Goal: Task Accomplishment & Management: Complete application form

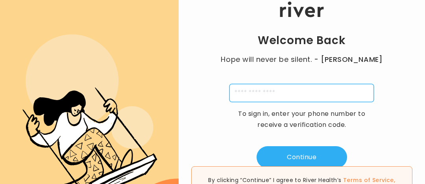
click at [248, 95] on input "tel" at bounding box center [301, 93] width 144 height 18
type input "**********"
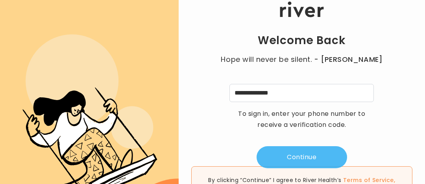
click at [282, 161] on button "Continue" at bounding box center [301, 157] width 90 height 22
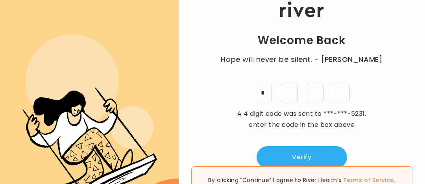
type input "*"
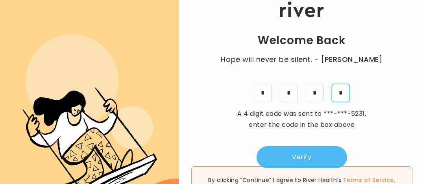
type input "*"
click at [277, 160] on button "Verify" at bounding box center [301, 157] width 90 height 22
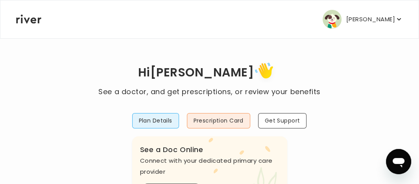
click at [364, 20] on p "[PERSON_NAME]" at bounding box center [370, 19] width 49 height 11
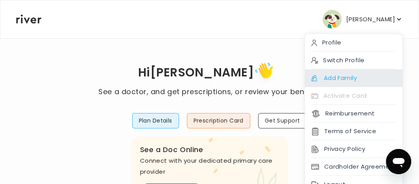
click at [351, 71] on div "Add Family" at bounding box center [353, 78] width 97 height 18
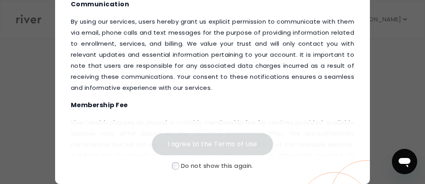
scroll to position [108, 0]
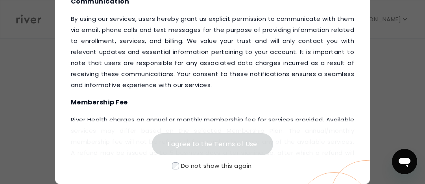
click at [182, 162] on span "Do not show this again." at bounding box center [217, 165] width 72 height 8
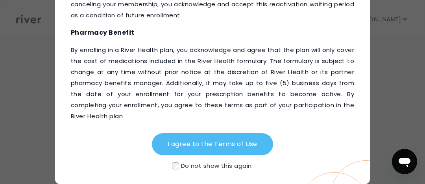
scroll to position [1036, 0]
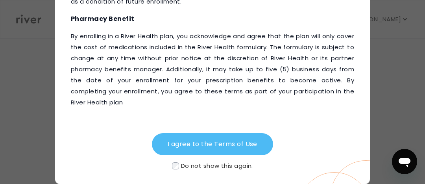
click at [182, 150] on button "I agree to the Terms of Use" at bounding box center [212, 144] width 121 height 22
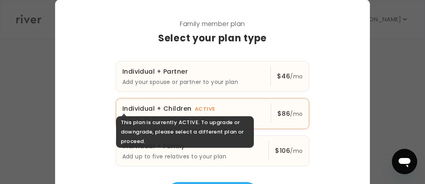
scroll to position [19, 0]
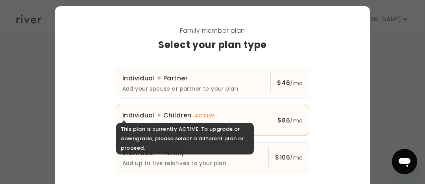
click at [234, 116] on p "Individual + Children ACTIVE $ 86 /mo" at bounding box center [193, 115] width 142 height 11
click at [254, 118] on p "Individual + Children ACTIVE $ 86 /mo" at bounding box center [193, 115] width 142 height 11
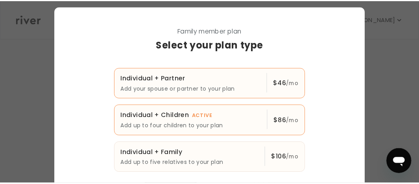
scroll to position [0, 0]
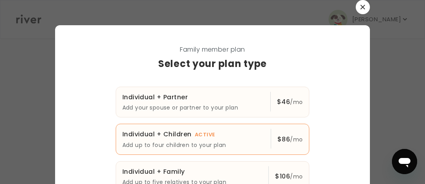
click at [360, 7] on icon "button" at bounding box center [362, 7] width 5 height 5
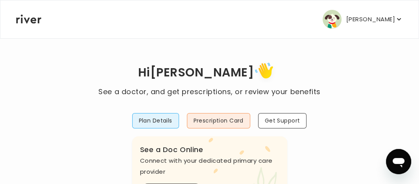
click at [363, 11] on button "[PERSON_NAME]" at bounding box center [362, 19] width 80 height 19
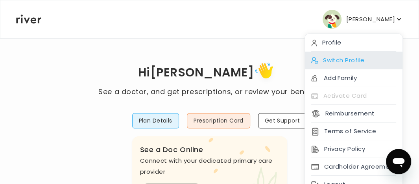
click at [349, 62] on div "Switch Profile" at bounding box center [353, 61] width 97 height 18
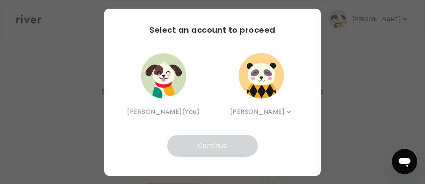
click at [192, 76] on div "[PERSON_NAME] (You)" at bounding box center [163, 84] width 73 height 66
click at [261, 113] on div "[PERSON_NAME] [PERSON_NAME]" at bounding box center [261, 84] width 73 height 66
click at [186, 127] on div "Select an account to proceed [PERSON_NAME] (You) [PERSON_NAME] [PERSON_NAME] Co…" at bounding box center [212, 92] width 216 height 167
click at [256, 74] on img "button" at bounding box center [260, 75] width 47 height 47
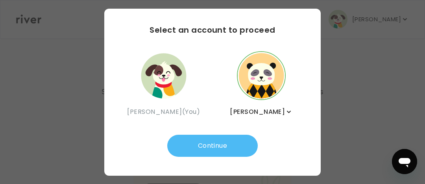
click at [211, 149] on button "Continue" at bounding box center [212, 145] width 90 height 22
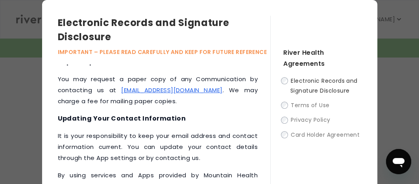
scroll to position [100, 0]
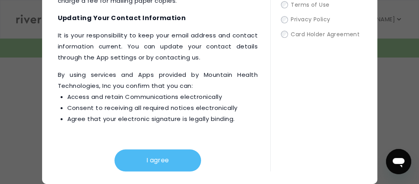
click at [143, 163] on button "I agree" at bounding box center [157, 160] width 86 height 22
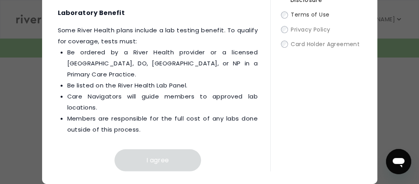
scroll to position [1529, 0]
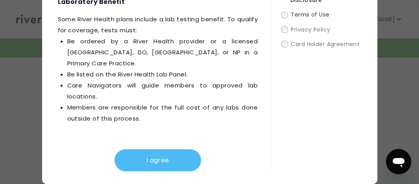
click at [136, 158] on button "I agree" at bounding box center [157, 160] width 86 height 22
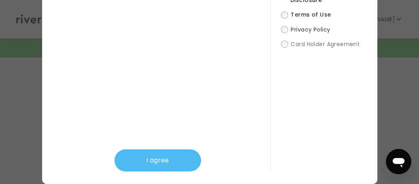
click at [134, 162] on button "I agree" at bounding box center [157, 160] width 86 height 22
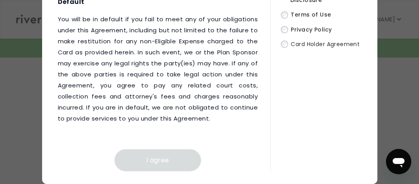
scroll to position [5774, 0]
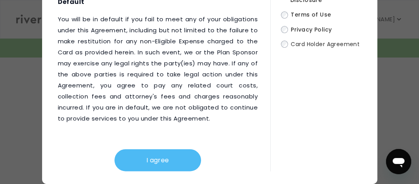
click at [135, 158] on button "I agree" at bounding box center [157, 160] width 86 height 22
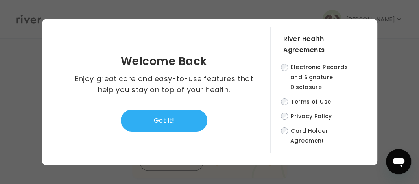
scroll to position [146, 0]
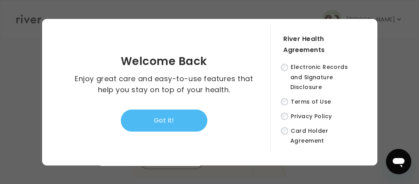
click at [173, 120] on button "Got it!" at bounding box center [164, 120] width 86 height 22
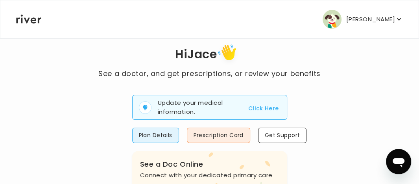
scroll to position [21, 0]
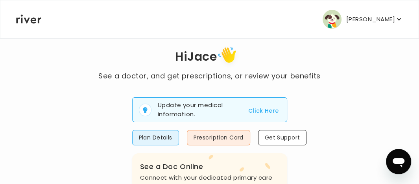
click at [265, 107] on button "Click Here" at bounding box center [263, 110] width 30 height 9
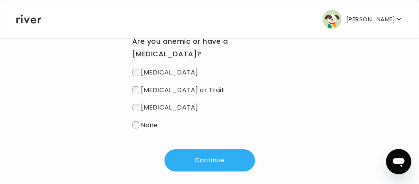
scroll to position [109, 0]
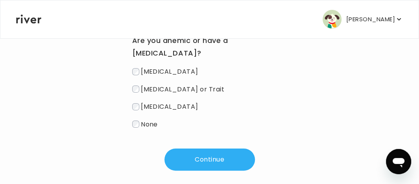
click at [149, 122] on span "None" at bounding box center [149, 123] width 17 height 9
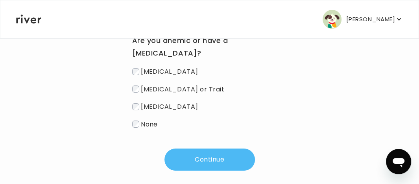
click at [193, 159] on button "Continue" at bounding box center [209, 159] width 90 height 22
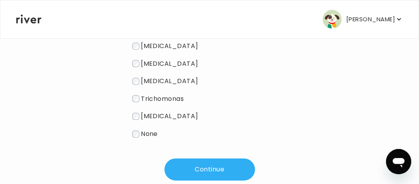
scroll to position [228, 0]
click at [140, 130] on label "None" at bounding box center [209, 133] width 155 height 11
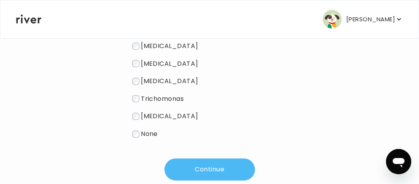
click at [194, 169] on button "Continue" at bounding box center [209, 169] width 90 height 22
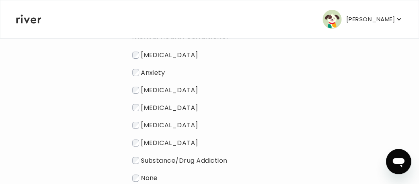
scroll to position [127, 0]
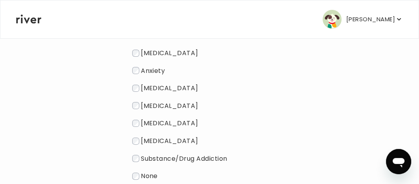
click at [149, 177] on span "None" at bounding box center [149, 175] width 17 height 9
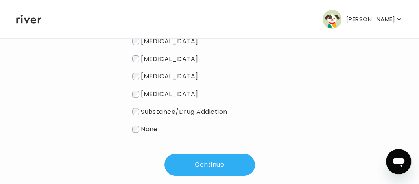
scroll to position [174, 0]
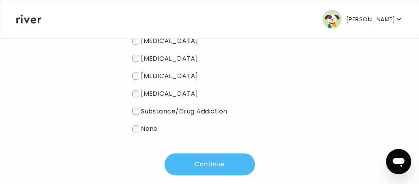
click at [193, 168] on button "Continue" at bounding box center [209, 164] width 90 height 22
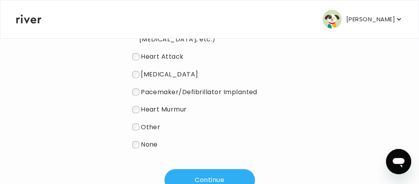
scroll to position [188, 0]
click at [142, 143] on span "None" at bounding box center [149, 143] width 17 height 9
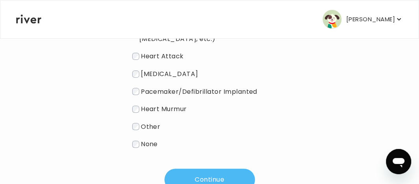
click at [193, 175] on button "Continue" at bounding box center [209, 179] width 90 height 22
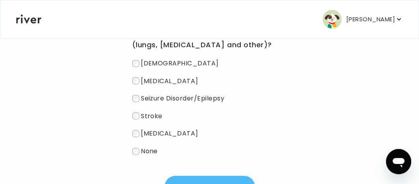
scroll to position [121, 0]
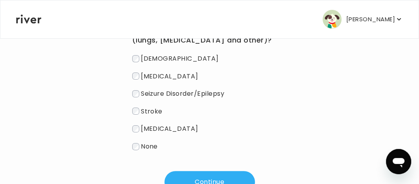
click at [145, 147] on span "None" at bounding box center [149, 146] width 17 height 9
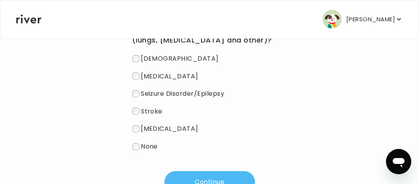
click at [197, 177] on button "Continue" at bounding box center [209, 182] width 90 height 22
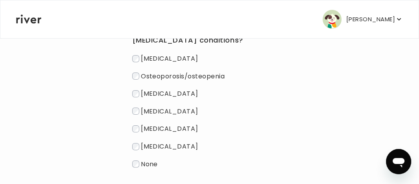
click at [139, 159] on label "None" at bounding box center [209, 163] width 155 height 11
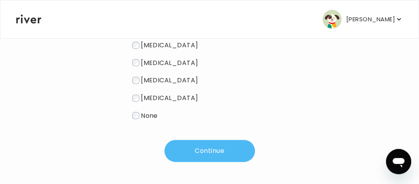
click at [208, 154] on button "Continue" at bounding box center [209, 151] width 90 height 22
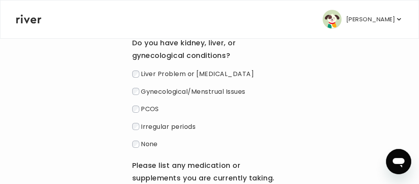
scroll to position [107, 0]
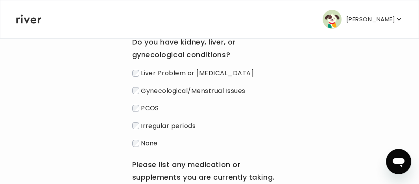
click at [143, 140] on span "None" at bounding box center [149, 142] width 17 height 9
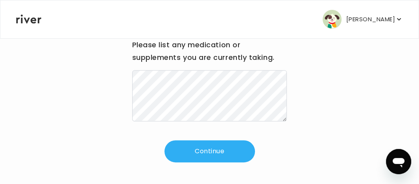
scroll to position [227, 0]
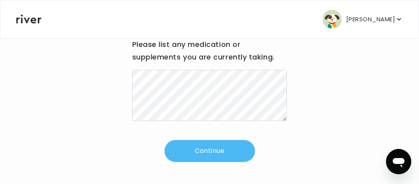
click at [186, 161] on button "Continue" at bounding box center [209, 151] width 90 height 22
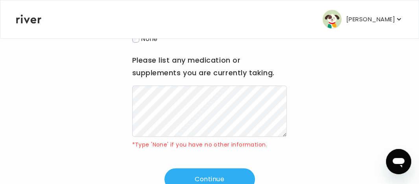
scroll to position [208, 0]
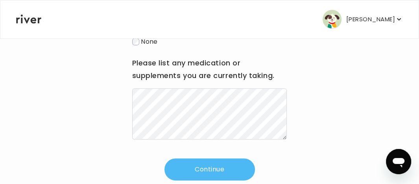
click at [186, 169] on button "Continue" at bounding box center [209, 169] width 90 height 22
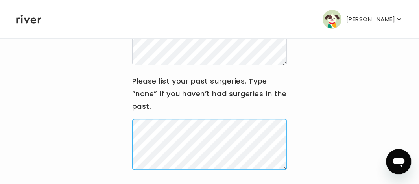
scroll to position [209, 0]
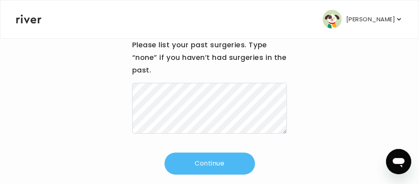
click at [192, 154] on button "Continue" at bounding box center [209, 163] width 90 height 22
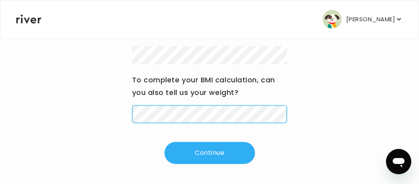
scroll to position [226, 0]
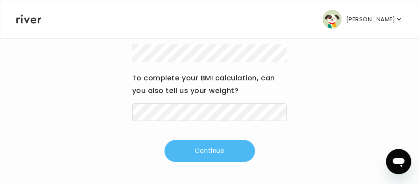
click at [219, 154] on button "Continue" at bounding box center [209, 151] width 90 height 22
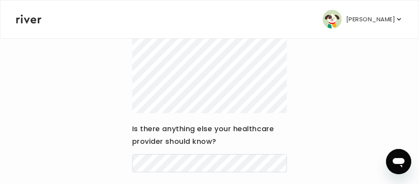
scroll to position [225, 0]
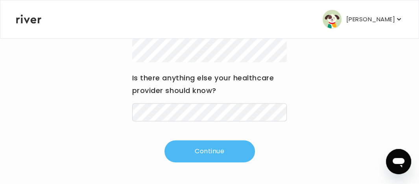
click at [221, 149] on button "Continue" at bounding box center [209, 151] width 90 height 22
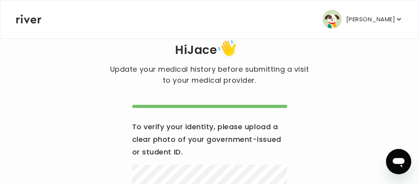
scroll to position [0, 0]
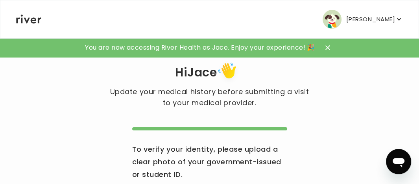
click at [326, 46] on div at bounding box center [327, 47] width 13 height 13
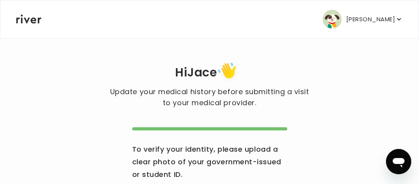
click at [359, 22] on p "[PERSON_NAME]" at bounding box center [370, 19] width 49 height 11
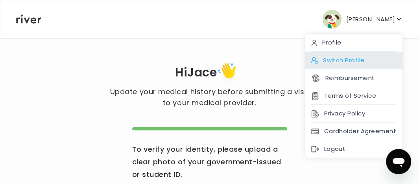
click at [336, 58] on div "Switch Profile" at bounding box center [353, 61] width 97 height 18
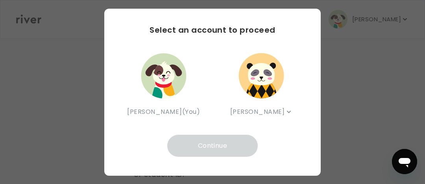
click at [164, 90] on img "button" at bounding box center [163, 75] width 47 height 47
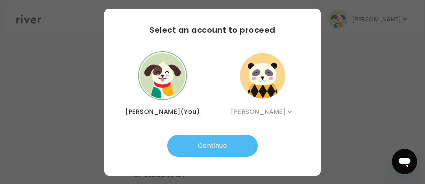
click at [206, 156] on button "Continue" at bounding box center [212, 145] width 90 height 22
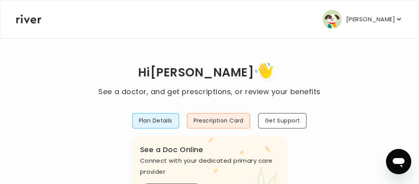
click at [381, 17] on p "[PERSON_NAME]" at bounding box center [370, 19] width 49 height 11
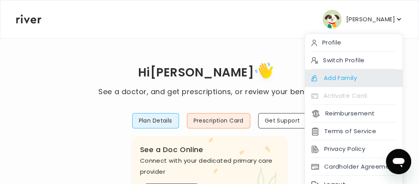
click at [337, 75] on div "Add Family" at bounding box center [353, 78] width 97 height 18
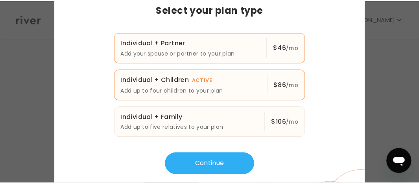
scroll to position [55, 0]
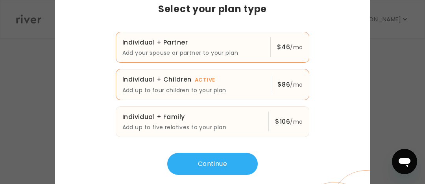
click at [251, 89] on p "Add up to four children to your plan" at bounding box center [193, 89] width 142 height 9
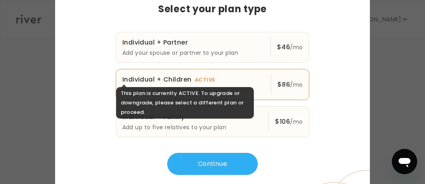
drag, startPoint x: 270, startPoint y: 77, endPoint x: 270, endPoint y: 73, distance: 4.0
click at [270, 73] on button "Individual + Children ACTIVE $ 86 /mo Add up to four children to your plan $ 86…" at bounding box center [213, 84] width 194 height 31
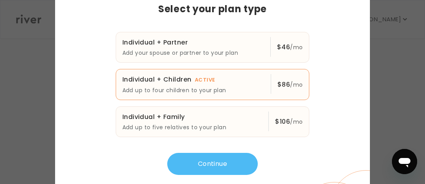
click at [217, 159] on button "Continue" at bounding box center [212, 164] width 90 height 22
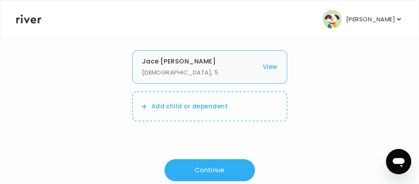
scroll to position [56, 0]
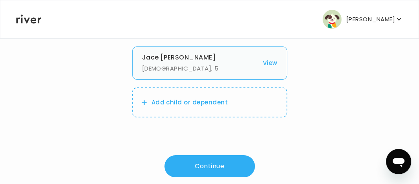
click at [187, 111] on div "Add child or dependent" at bounding box center [209, 102] width 155 height 30
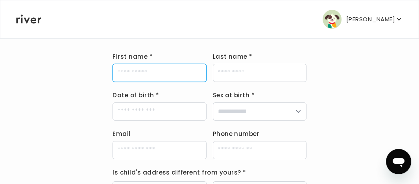
click at [151, 68] on input "First name *" at bounding box center [159, 73] width 94 height 18
type input "*"
type input "*****"
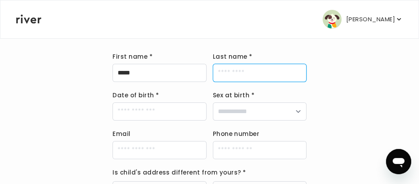
click at [231, 65] on input "Last name *" at bounding box center [260, 73] width 94 height 18
type input "*******"
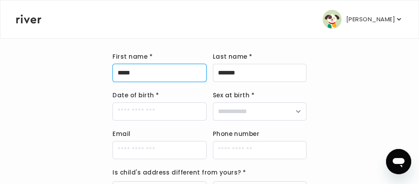
click at [132, 72] on input "*****" at bounding box center [159, 73] width 94 height 18
click at [138, 74] on input "*****" at bounding box center [159, 73] width 94 height 18
type input "*****"
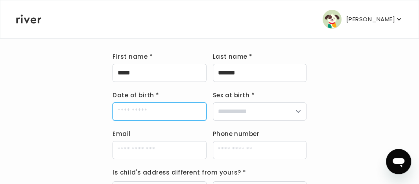
click at [135, 113] on input "Date of birth *" at bounding box center [159, 111] width 94 height 18
type input "**********"
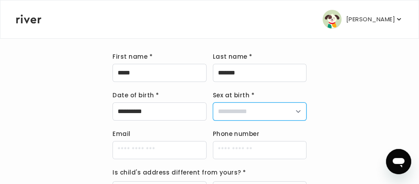
click at [229, 115] on select "**********" at bounding box center [260, 111] width 94 height 18
select select "******"
click at [213, 102] on select "**********" at bounding box center [260, 111] width 94 height 18
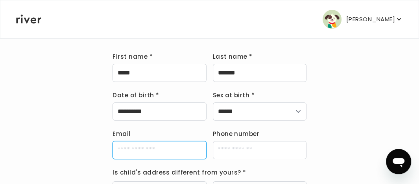
click at [155, 146] on input "Email" at bounding box center [159, 150] width 94 height 18
type input "**********"
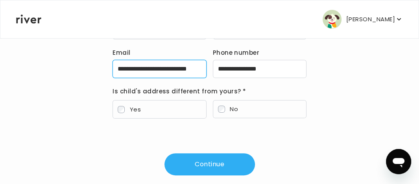
scroll to position [138, 0]
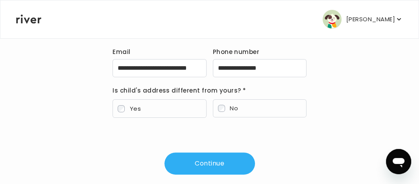
click at [245, 110] on label "No" at bounding box center [260, 108] width 94 height 18
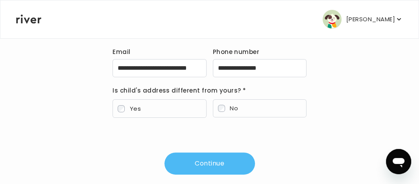
click at [212, 162] on button "Continue" at bounding box center [209, 163] width 90 height 22
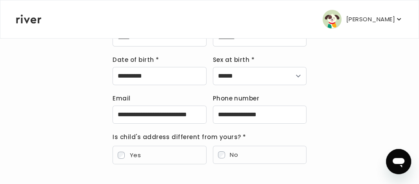
scroll to position [94, 0]
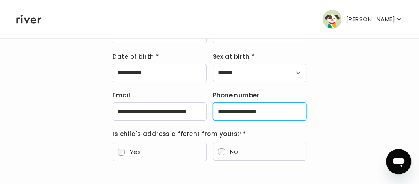
click at [275, 112] on input "**********" at bounding box center [260, 111] width 94 height 18
type input "*"
type input "**********"
click at [272, 110] on input "**********" at bounding box center [260, 111] width 94 height 18
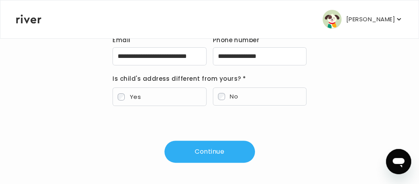
click at [239, 148] on button "Continue" at bounding box center [209, 151] width 90 height 22
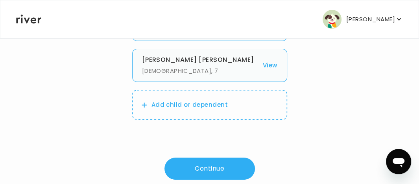
scroll to position [112, 0]
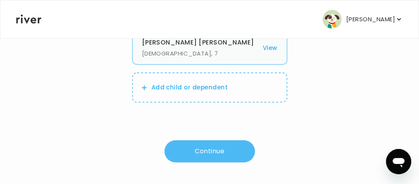
click at [233, 148] on button "Continue" at bounding box center [209, 151] width 90 height 22
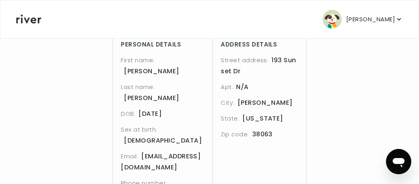
scroll to position [329, 0]
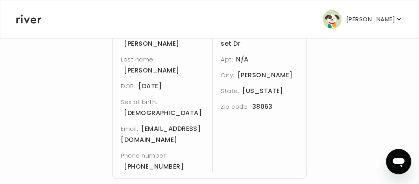
scroll to position [310, 0]
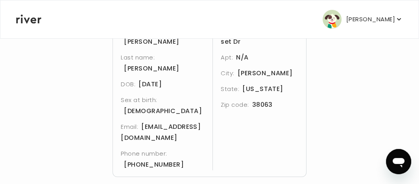
click at [148, 148] on div "Phone number: +1 (731) 671-5231" at bounding box center [163, 159] width 85 height 22
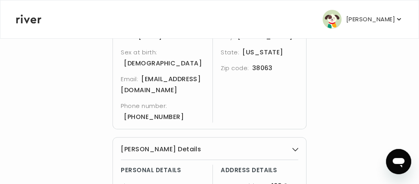
scroll to position [155, 0]
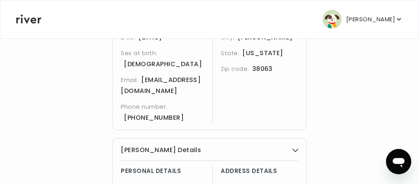
click at [292, 149] on use "button" at bounding box center [294, 150] width 5 height 3
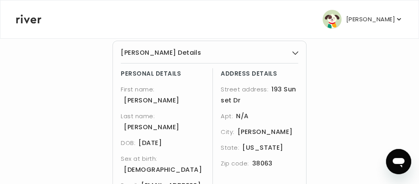
scroll to position [303, 0]
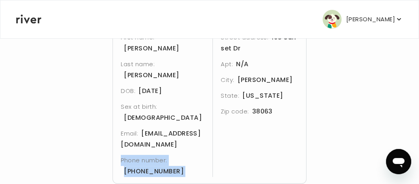
click at [143, 166] on span "+1 (731) 671-5231" at bounding box center [154, 170] width 60 height 9
click at [164, 155] on div "Phone number: +1 (731) 671-5231" at bounding box center [163, 166] width 85 height 22
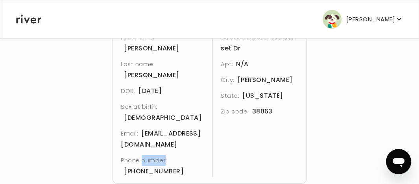
click at [163, 98] on div "PERSONAL DETAILS First name: Ariel Last name: Neville DOB: 05/05/2018 Sex at bi…" at bounding box center [163, 96] width 85 height 160
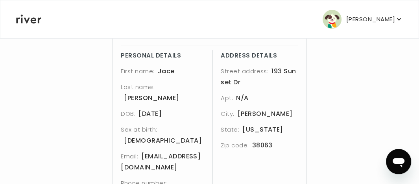
scroll to position [0, 0]
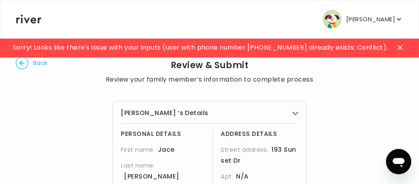
click at [24, 61] on circle "button" at bounding box center [22, 63] width 12 height 12
select select "**"
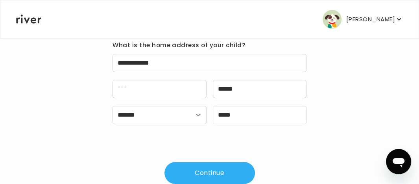
scroll to position [83, 0]
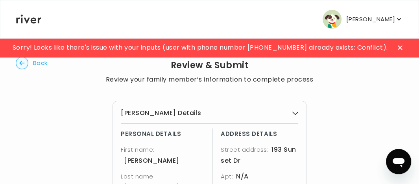
click at [200, 110] on button "Ariel Neville’s Details" at bounding box center [209, 112] width 177 height 11
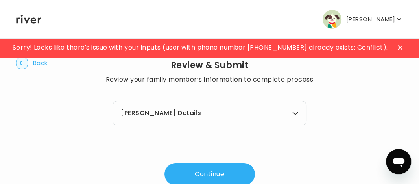
click at [200, 110] on button "Ariel Neville’s Details" at bounding box center [209, 112] width 177 height 11
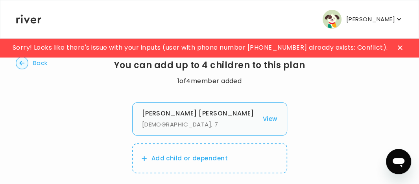
click at [184, 129] on p "Female , 7" at bounding box center [200, 124] width 116 height 11
click at [184, 124] on p "Female , 7" at bounding box center [200, 124] width 116 height 11
click at [29, 66] on button "Back" at bounding box center [32, 63] width 32 height 13
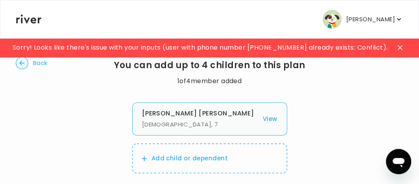
select select "******"
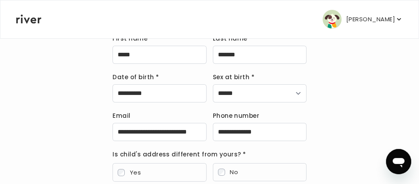
scroll to position [75, 0]
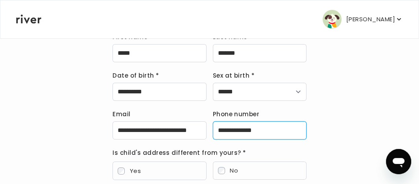
click at [275, 127] on input "**********" at bounding box center [260, 130] width 94 height 18
type input "*"
type input "**********"
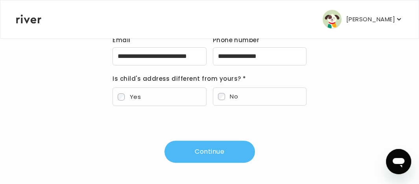
click at [211, 148] on button "Continue" at bounding box center [209, 151] width 90 height 22
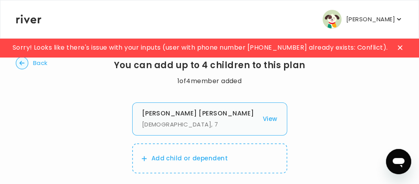
click at [195, 116] on h3 "Ariel Neville" at bounding box center [200, 113] width 116 height 11
click at [187, 153] on p "Add child or dependent" at bounding box center [189, 158] width 77 height 11
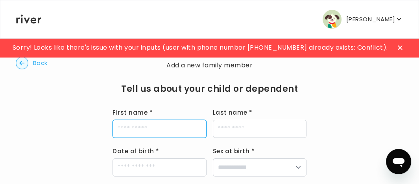
click at [182, 130] on input "First name *" at bounding box center [159, 129] width 94 height 18
type input "****"
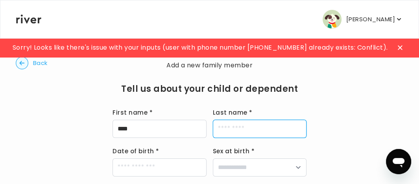
click at [240, 126] on input "Last name *" at bounding box center [260, 129] width 94 height 18
type input "*******"
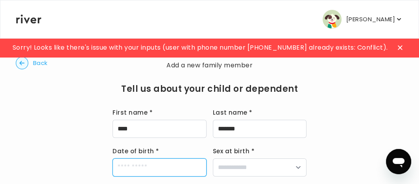
click at [181, 164] on input "Date of birth *" at bounding box center [159, 167] width 94 height 18
type input "**********"
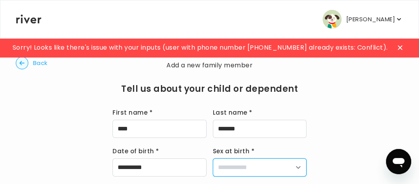
click at [269, 160] on select "**********" at bounding box center [260, 167] width 94 height 18
select select "****"
click at [213, 158] on select "**********" at bounding box center [260, 167] width 94 height 18
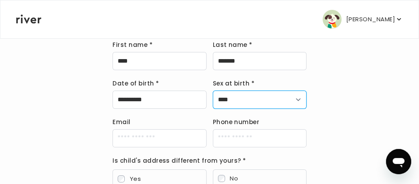
scroll to position [68, 0]
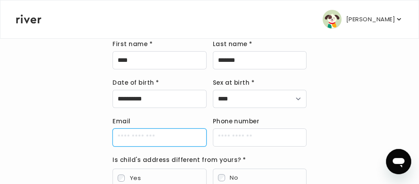
click at [164, 132] on input "Email" at bounding box center [159, 137] width 94 height 18
type input "**********"
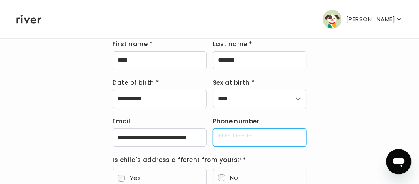
click at [248, 140] on input "Phone number" at bounding box center [260, 137] width 94 height 18
type input "**********"
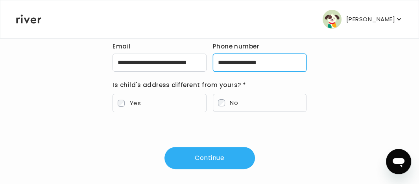
scroll to position [146, 0]
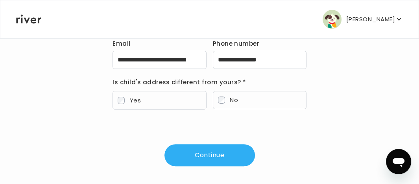
click at [239, 93] on label "No" at bounding box center [260, 100] width 94 height 18
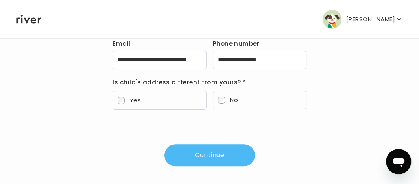
click at [209, 147] on button "Continue" at bounding box center [209, 155] width 90 height 22
click at [215, 159] on button "Continue" at bounding box center [209, 155] width 90 height 22
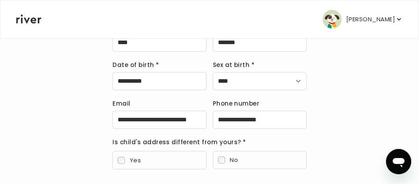
click at [215, 159] on div "**********" at bounding box center [209, 116] width 194 height 217
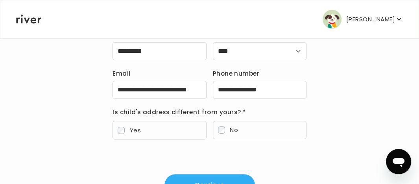
scroll to position [116, 0]
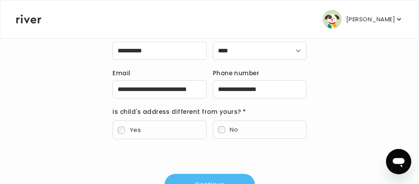
click at [212, 178] on button "Continue" at bounding box center [209, 184] width 90 height 22
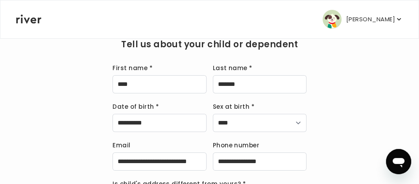
click at [212, 178] on div "**********" at bounding box center [209, 158] width 194 height 217
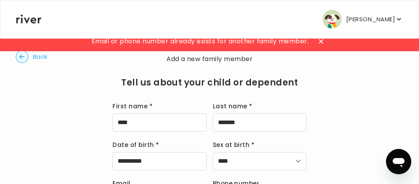
scroll to position [0, 0]
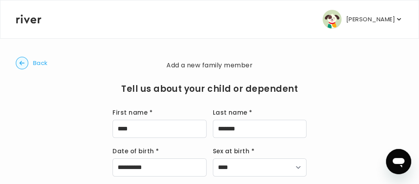
click at [351, 17] on p "[PERSON_NAME]" at bounding box center [370, 19] width 49 height 11
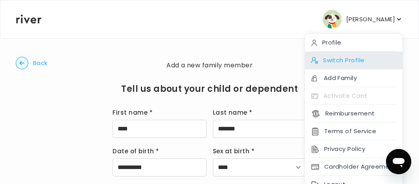
click at [333, 60] on div "Switch Profile" at bounding box center [353, 61] width 97 height 18
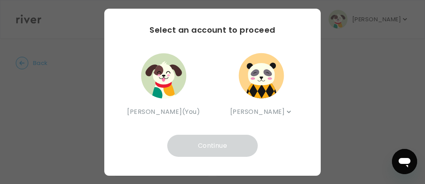
click at [264, 73] on img "button" at bounding box center [260, 75] width 47 height 47
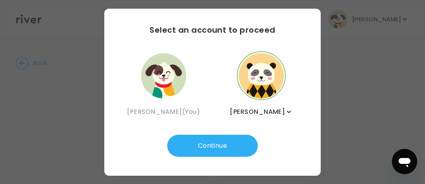
click at [161, 75] on img "button" at bounding box center [163, 75] width 47 height 47
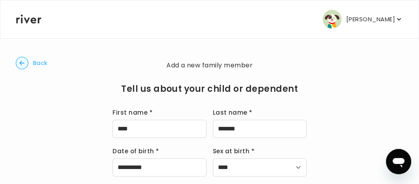
click at [20, 66] on circle "button" at bounding box center [22, 63] width 12 height 12
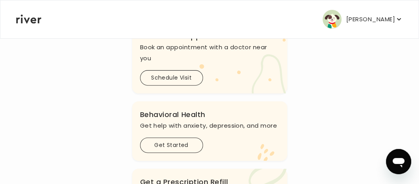
scroll to position [195, 0]
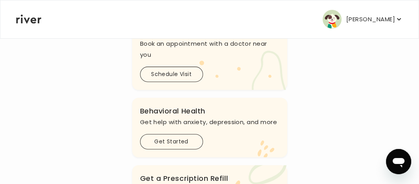
click at [381, 20] on p "[PERSON_NAME]" at bounding box center [370, 19] width 49 height 11
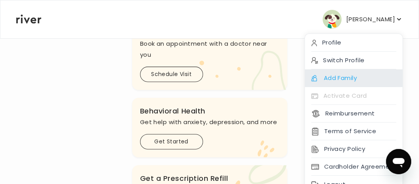
click at [358, 72] on div "Add Family" at bounding box center [353, 78] width 97 height 18
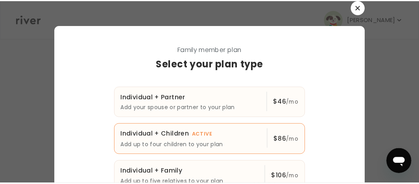
scroll to position [64, 0]
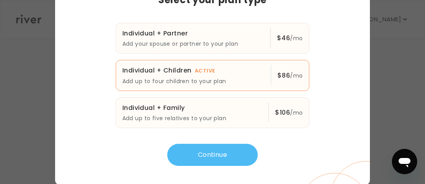
click at [234, 163] on button "Continue" at bounding box center [212, 154] width 90 height 22
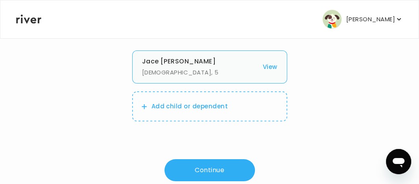
scroll to position [53, 0]
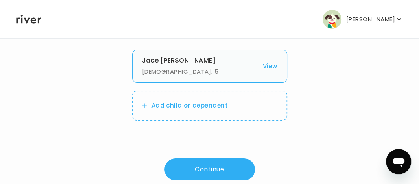
click at [224, 105] on p "Add child or dependent" at bounding box center [189, 105] width 77 height 11
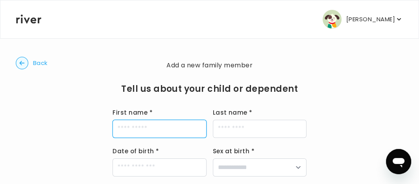
click at [179, 131] on input "First name *" at bounding box center [159, 129] width 94 height 18
type input "*****"
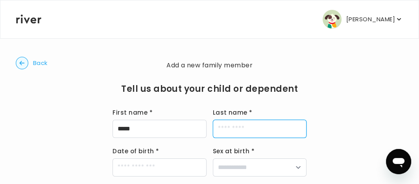
click at [222, 129] on input "Last name *" at bounding box center [260, 129] width 94 height 18
type input "*******"
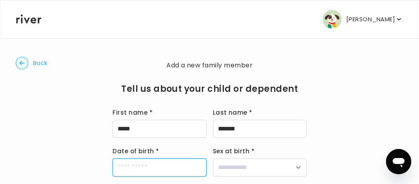
click at [189, 163] on input "Date of birth *" at bounding box center [159, 167] width 94 height 18
type input "**********"
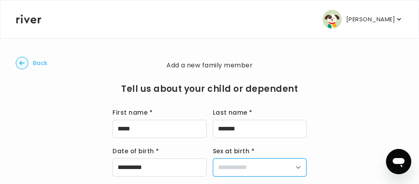
click at [228, 168] on select "**********" at bounding box center [260, 167] width 94 height 18
select select "******"
click at [213, 158] on select "**********" at bounding box center [260, 167] width 94 height 18
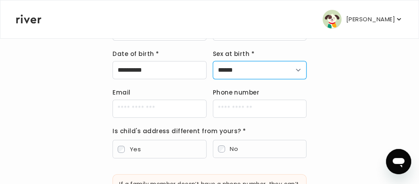
scroll to position [98, 0]
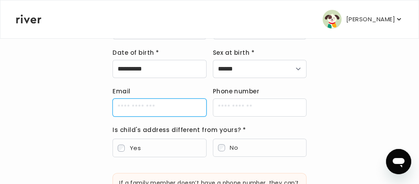
click at [159, 106] on input "Email" at bounding box center [159, 107] width 94 height 18
type input "**********"
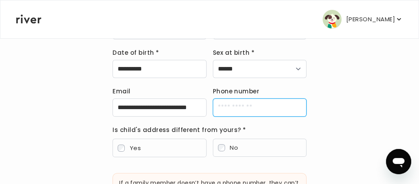
click at [247, 101] on input "Phone number" at bounding box center [260, 107] width 94 height 18
type input "**********"
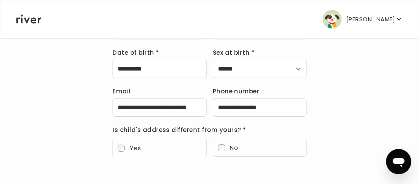
click at [180, 147] on label "Yes" at bounding box center [159, 147] width 94 height 18
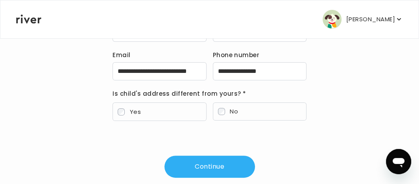
scroll to position [149, 0]
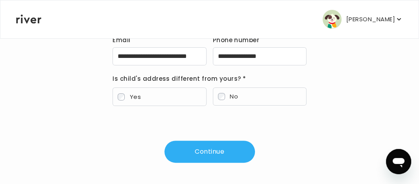
click at [221, 144] on button "Continue" at bounding box center [209, 151] width 90 height 22
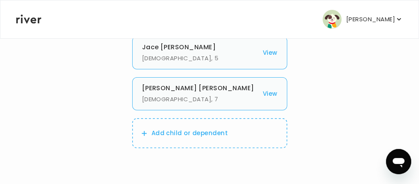
scroll to position [112, 0]
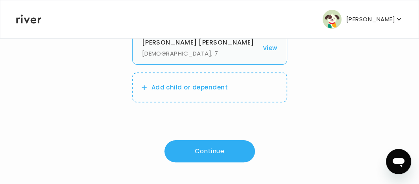
click at [221, 144] on button "Continue" at bounding box center [209, 151] width 90 height 22
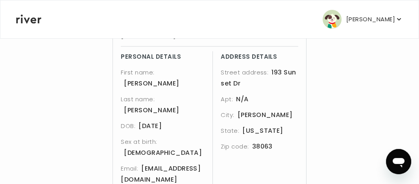
scroll to position [329, 0]
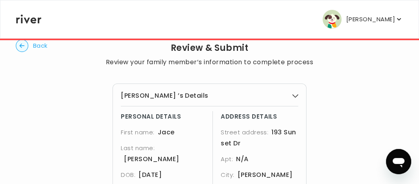
scroll to position [0, 0]
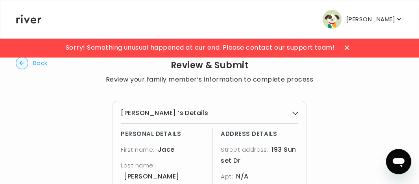
click at [289, 47] on span "Sorry! Something unusual happened at our end. Please contact our support team!" at bounding box center [200, 47] width 269 height 11
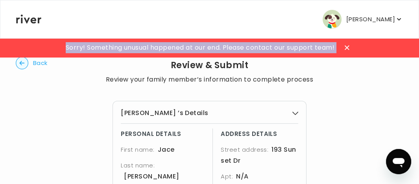
click at [289, 47] on span "Sorry! Something unusual happened at our end. Please contact our support team!" at bounding box center [200, 47] width 269 height 11
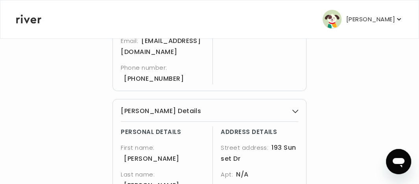
scroll to position [329, 0]
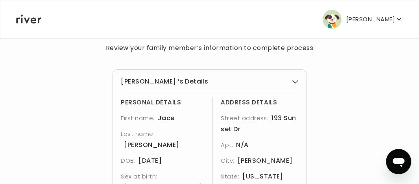
scroll to position [0, 0]
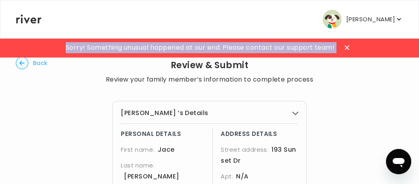
click at [329, 18] on img "button" at bounding box center [331, 19] width 19 height 19
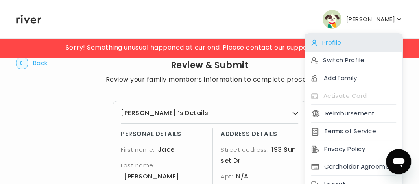
click at [334, 42] on div "Profile" at bounding box center [353, 43] width 97 height 18
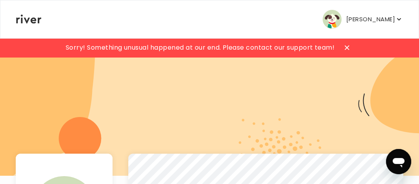
click at [348, 14] on p "[PERSON_NAME]" at bounding box center [370, 19] width 49 height 11
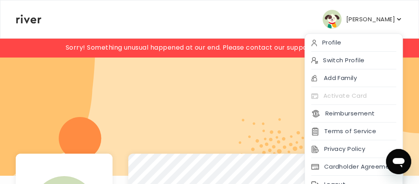
click at [336, 19] on button "[PERSON_NAME]" at bounding box center [362, 19] width 80 height 19
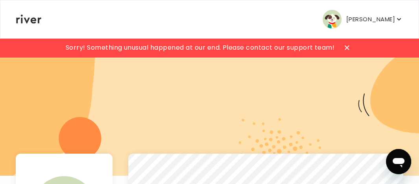
click at [336, 19] on button "[PERSON_NAME]" at bounding box center [362, 19] width 80 height 19
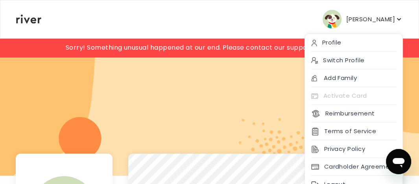
click at [336, 19] on button "[PERSON_NAME]" at bounding box center [362, 19] width 80 height 19
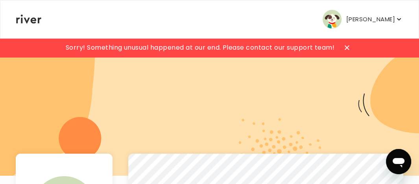
click at [348, 47] on icon at bounding box center [346, 47] width 5 height 5
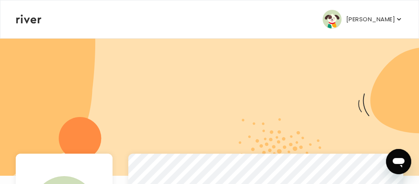
click at [351, 10] on button "[PERSON_NAME]" at bounding box center [362, 19] width 80 height 19
